Goal: Information Seeking & Learning: Check status

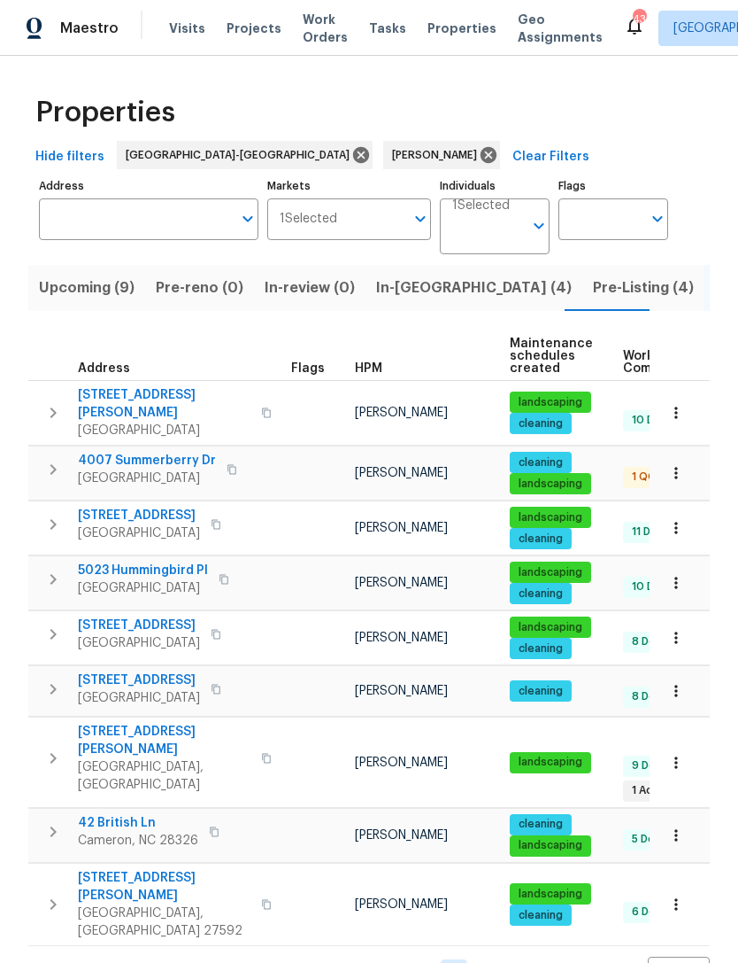
click at [194, 400] on span "[STREET_ADDRESS][PERSON_NAME]" at bounding box center [164, 403] width 173 height 35
click at [111, 282] on span "Upcoming (9)" at bounding box center [87, 287] width 96 height 25
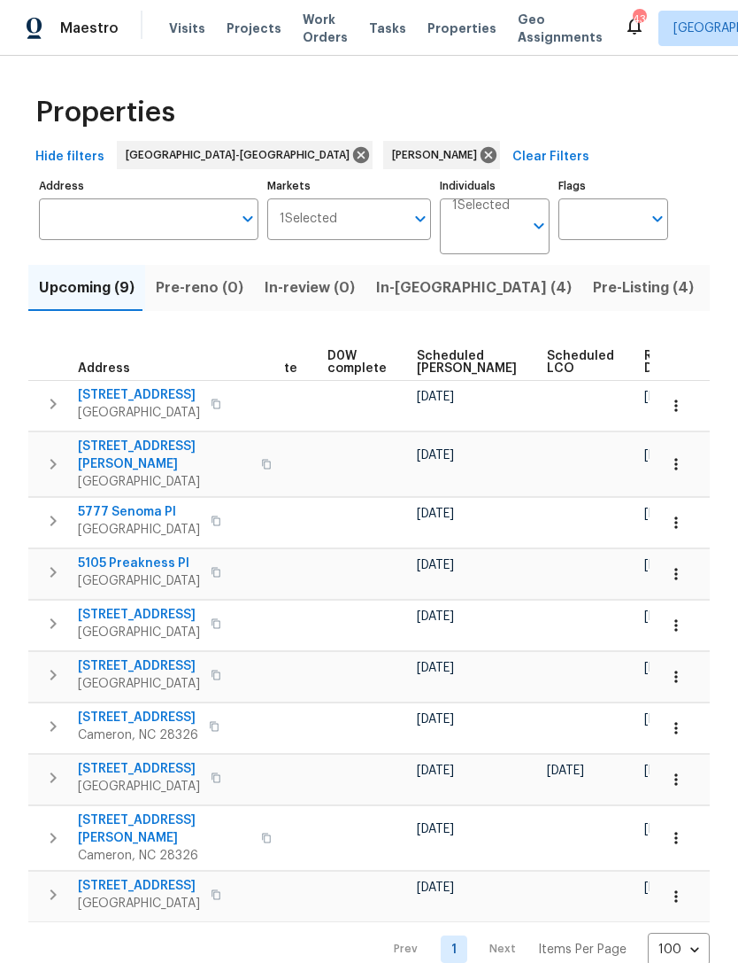
scroll to position [0, 445]
click at [440, 357] on span "Scheduled [PERSON_NAME]" at bounding box center [468, 362] width 100 height 25
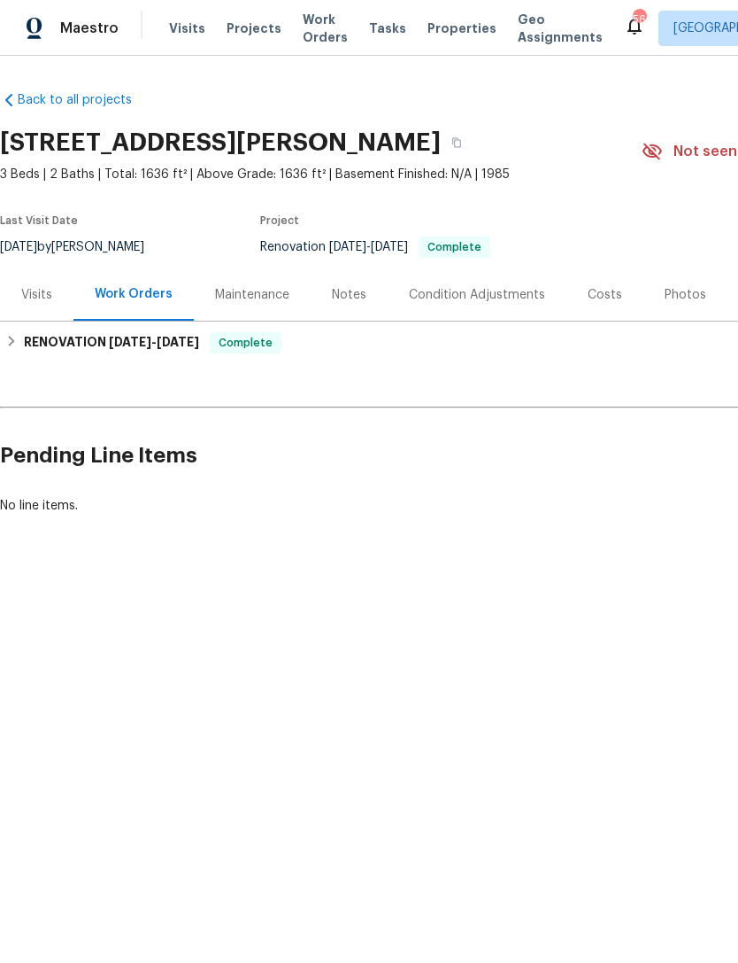
click at [270, 295] on div "Maintenance" at bounding box center [252, 295] width 74 height 18
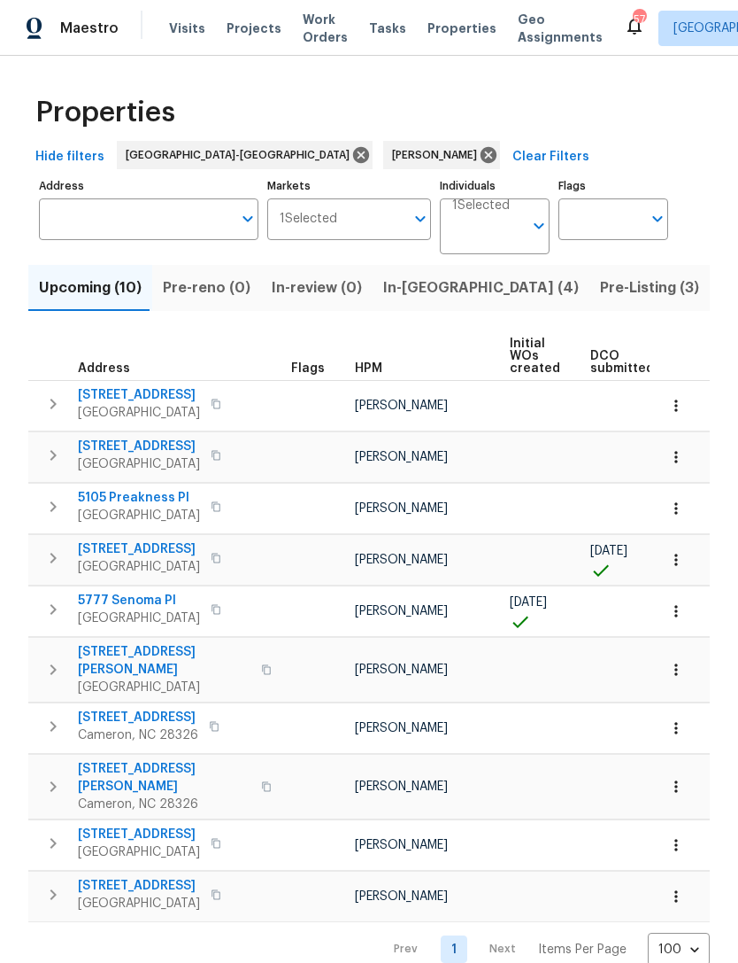
click at [138, 825] on span "[STREET_ADDRESS]" at bounding box center [139, 834] width 122 height 18
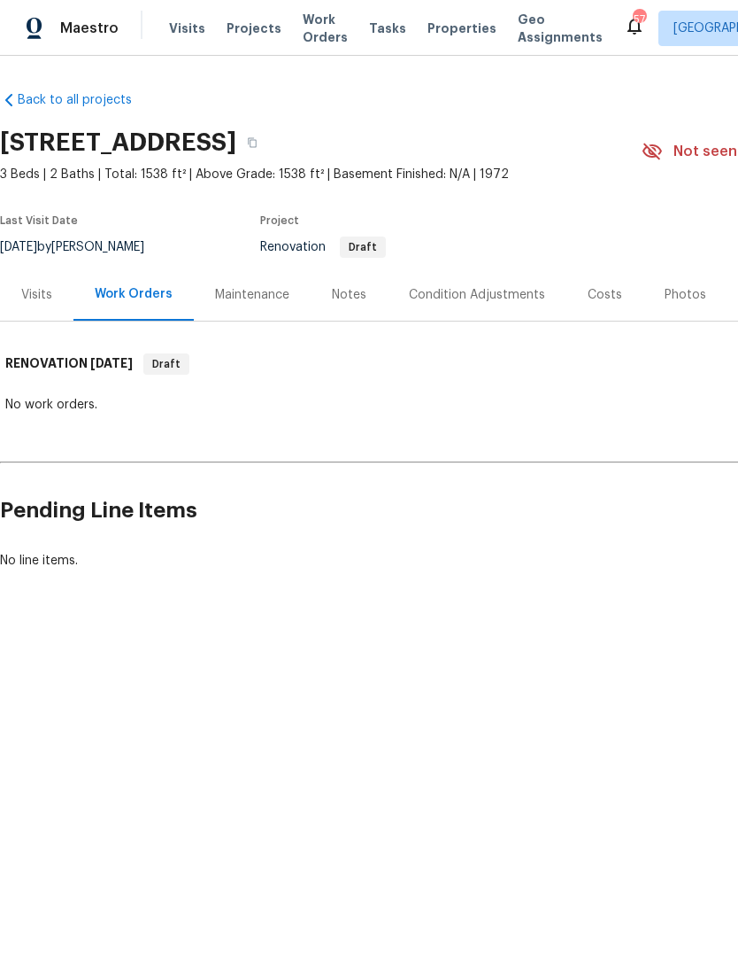
click at [43, 297] on div "Visits" at bounding box center [36, 295] width 31 height 18
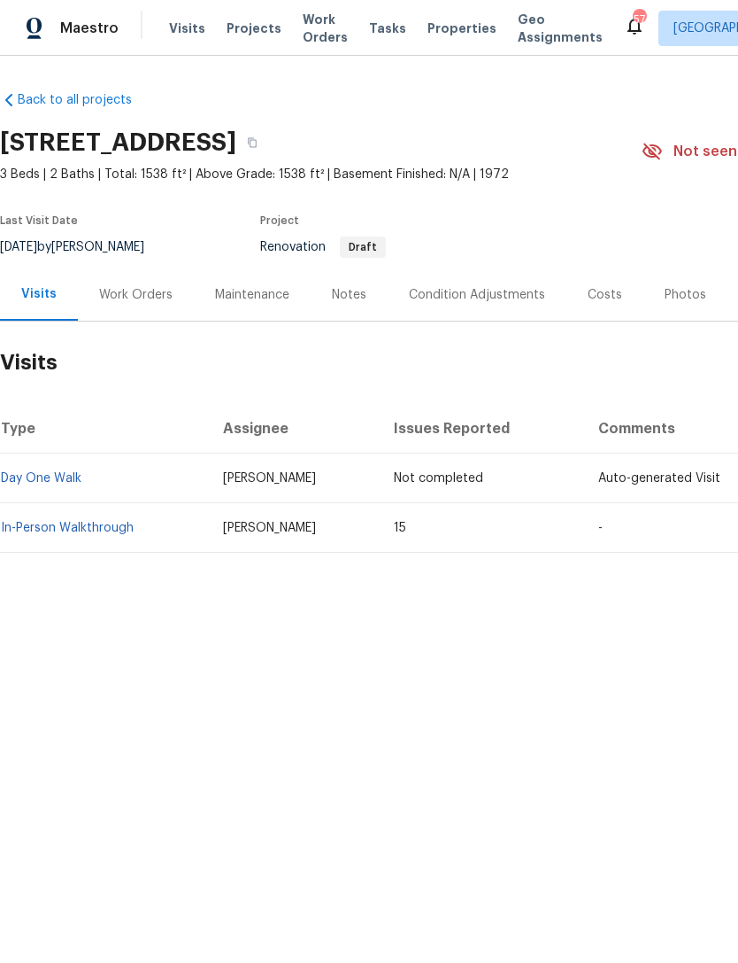
click at [424, 292] on div "Condition Adjustments" at bounding box center [477, 295] width 136 height 18
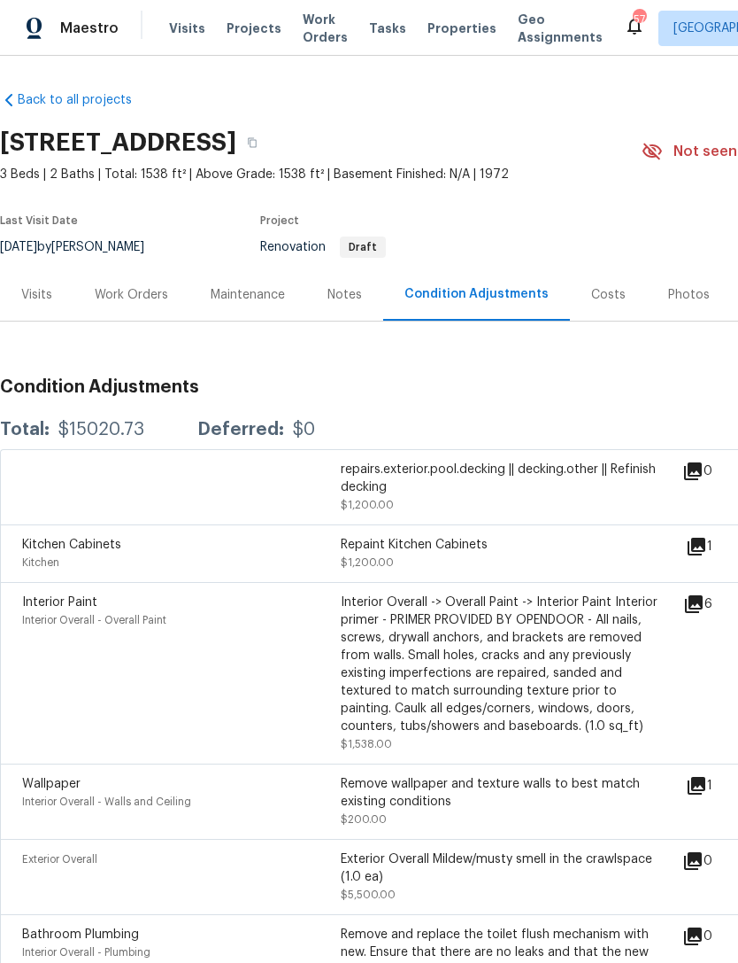
click at [703, 609] on icon at bounding box center [694, 604] width 18 height 18
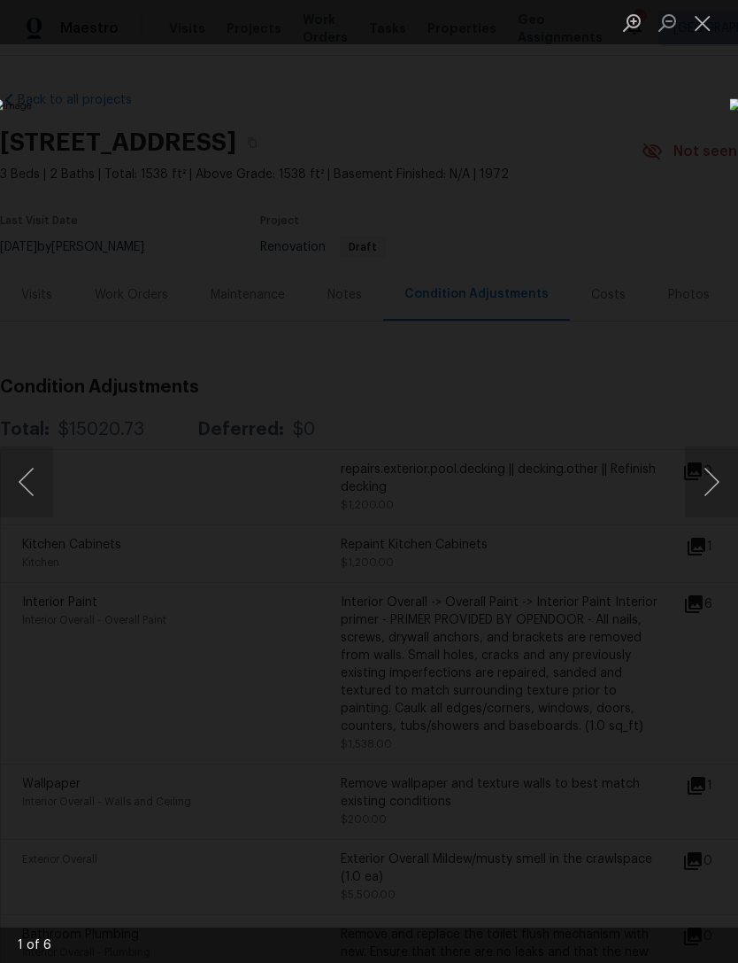
click at [703, 477] on button "Next image" at bounding box center [711, 481] width 53 height 71
click at [710, 483] on button "Next image" at bounding box center [711, 481] width 53 height 71
click at [708, 483] on button "Next image" at bounding box center [711, 481] width 53 height 71
click at [715, 488] on button "Next image" at bounding box center [711, 481] width 53 height 71
click at [719, 483] on button "Next image" at bounding box center [711, 481] width 53 height 71
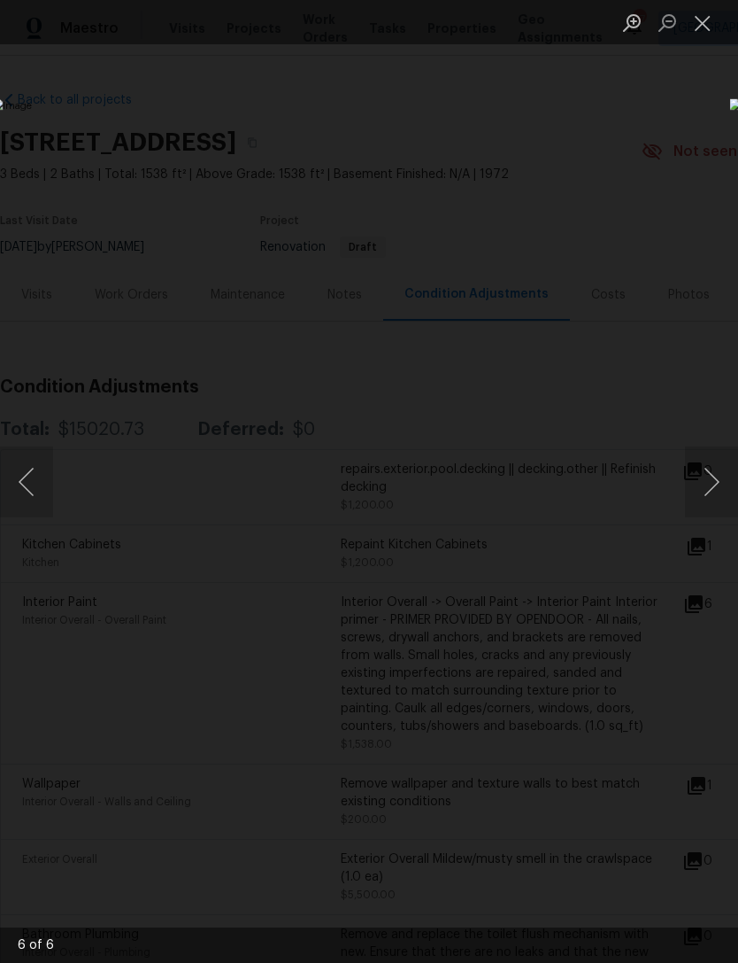
click at [717, 484] on button "Next image" at bounding box center [711, 481] width 53 height 71
click at [706, 9] on button "Close lightbox" at bounding box center [702, 22] width 35 height 31
